Goal: Information Seeking & Learning: Learn about a topic

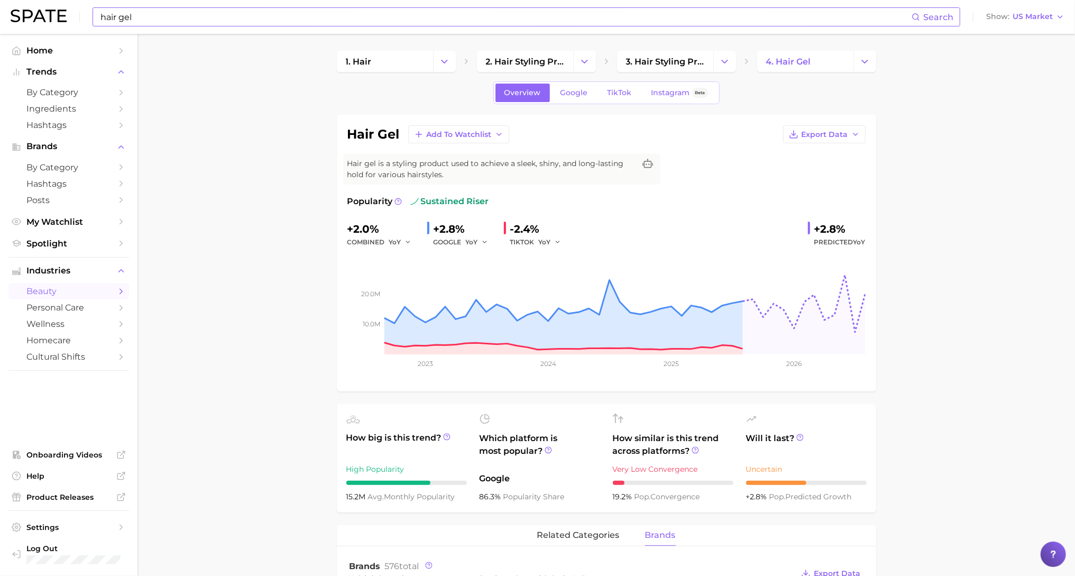
click at [172, 15] on input "hair gel" at bounding box center [505, 17] width 812 height 18
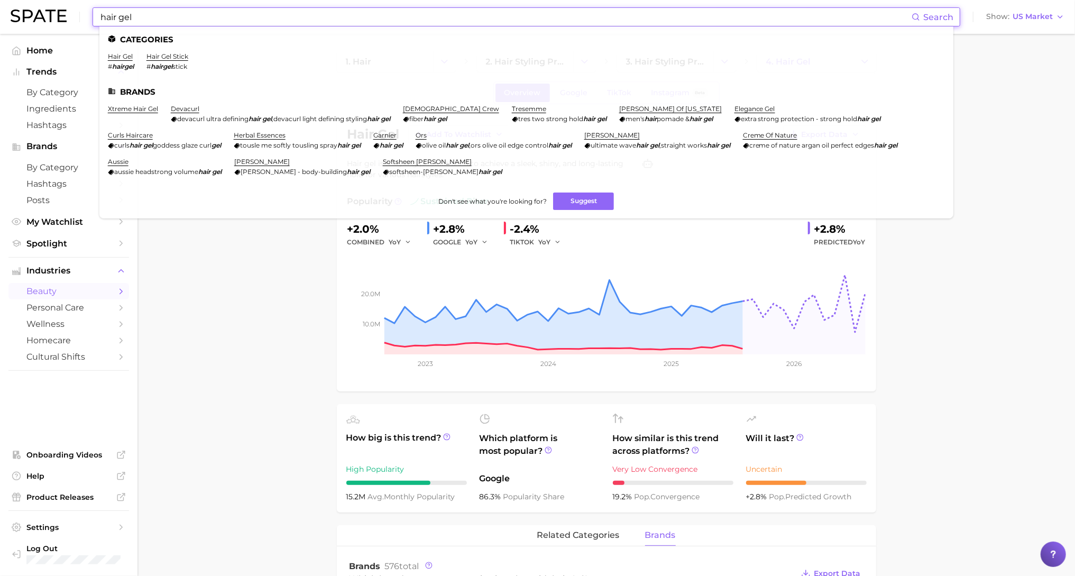
drag, startPoint x: 172, startPoint y: 15, endPoint x: 72, endPoint y: 5, distance: 100.9
click at [72, 5] on div "hair gel Search Categories hair gel # hairgel hair gel stick # hairgel stick Br…" at bounding box center [538, 17] width 1054 height 34
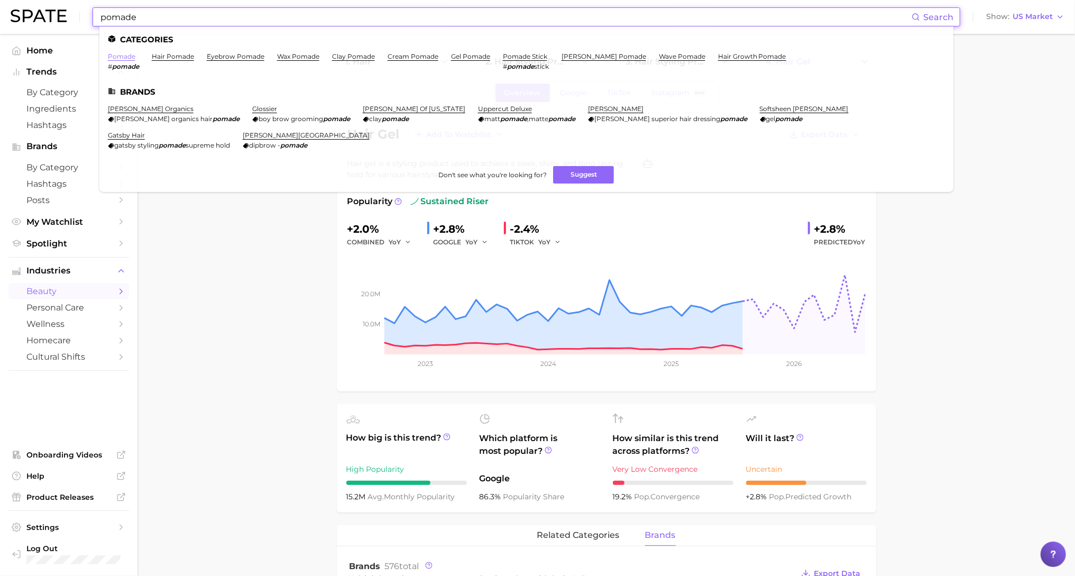
click at [113, 56] on link "pomade" at bounding box center [121, 56] width 27 height 8
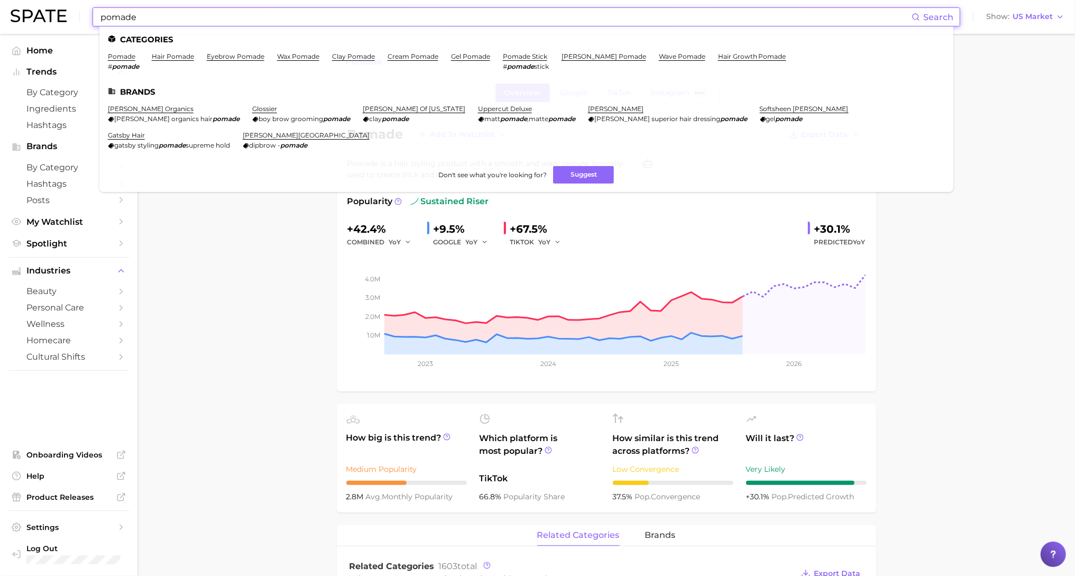
click at [167, 20] on input "pomade" at bounding box center [505, 17] width 812 height 18
drag, startPoint x: 167, startPoint y: 20, endPoint x: 82, endPoint y: 13, distance: 84.3
click at [82, 13] on div "pomade Search Categories pomade # pomade hair pomade eyebrow pomade wax pomade …" at bounding box center [538, 17] width 1054 height 34
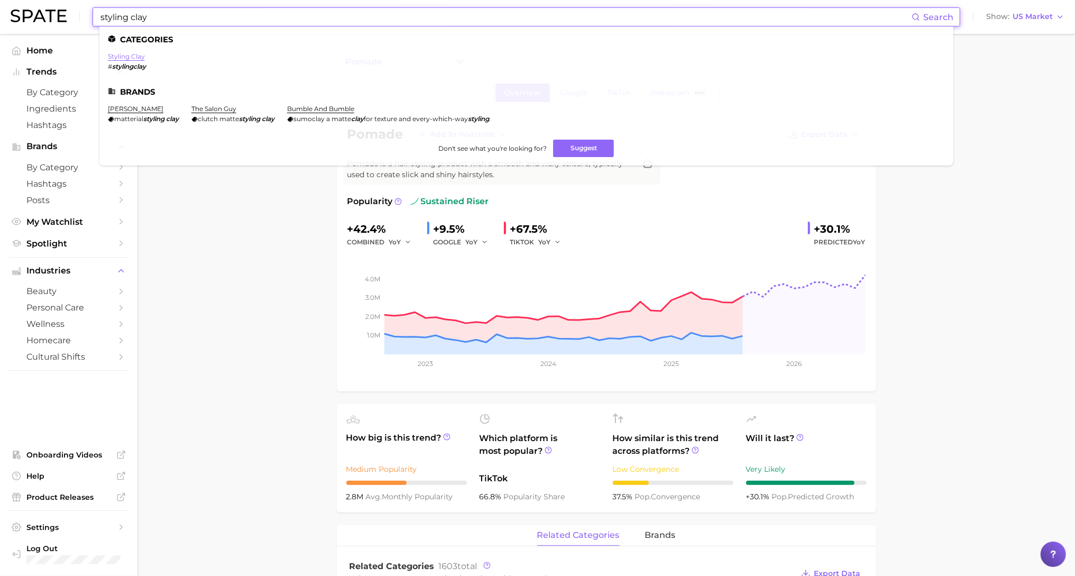
click at [126, 57] on link "styling clay" at bounding box center [126, 56] width 37 height 8
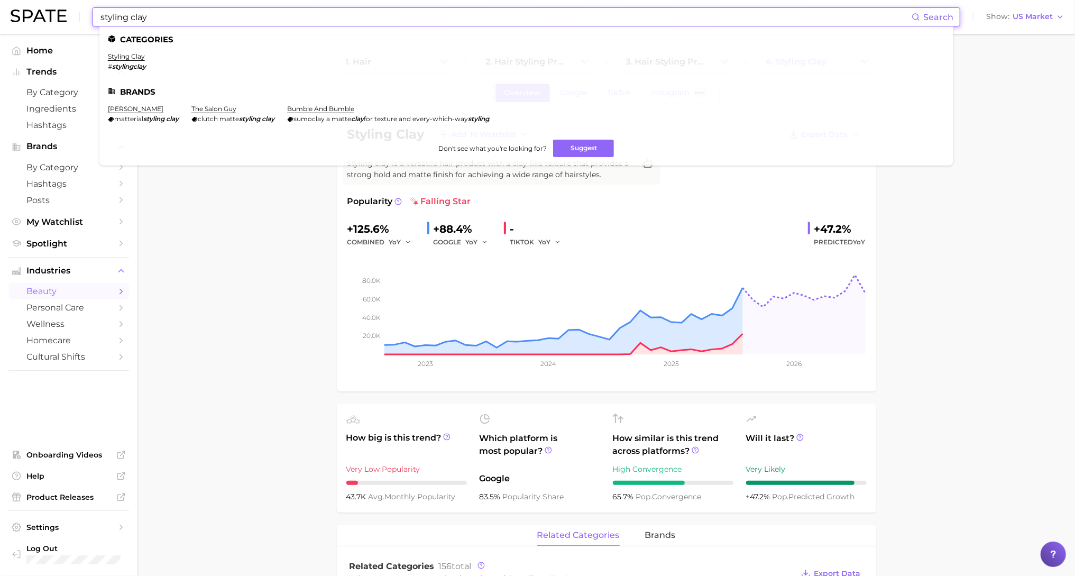
drag, startPoint x: 173, startPoint y: 22, endPoint x: 74, endPoint y: 6, distance: 100.6
click at [74, 6] on div "styling clay Search Categories styling clay # stylingclay Brands [PERSON_NAME] …" at bounding box center [538, 17] width 1054 height 34
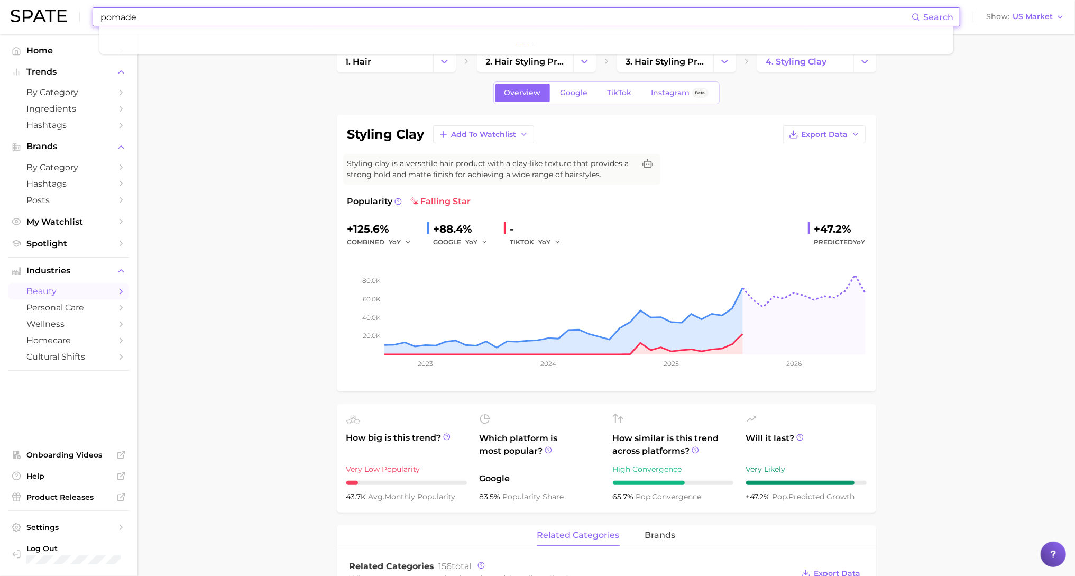
type input "pomade"
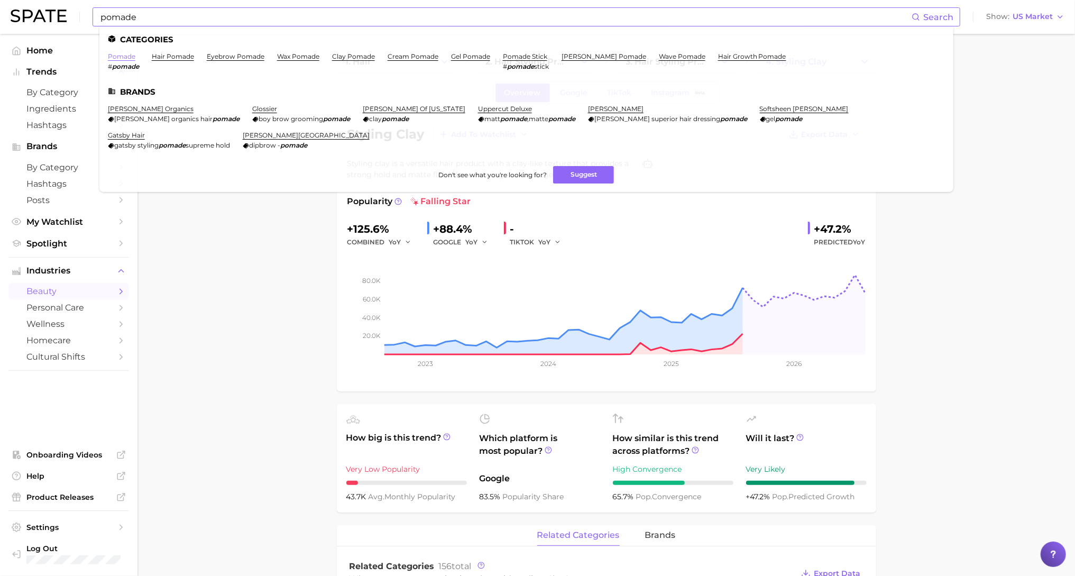
click at [117, 54] on link "pomade" at bounding box center [121, 56] width 27 height 8
